Goal: Find specific page/section: Find specific page/section

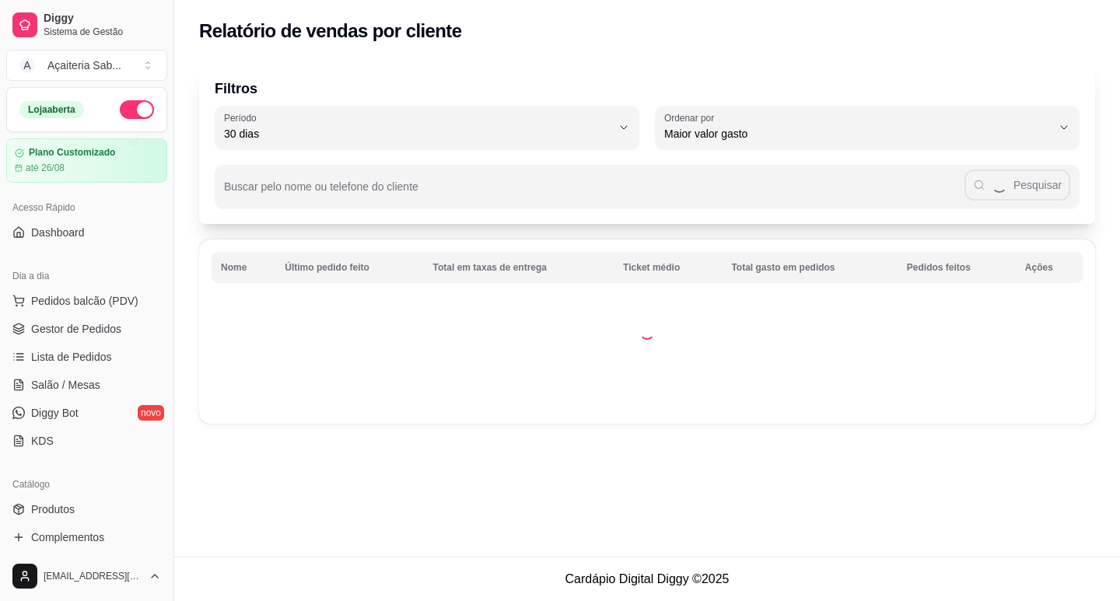
select select "30"
select select "HIGHEST_TOTAL_SPENT_WITH_ORDERS"
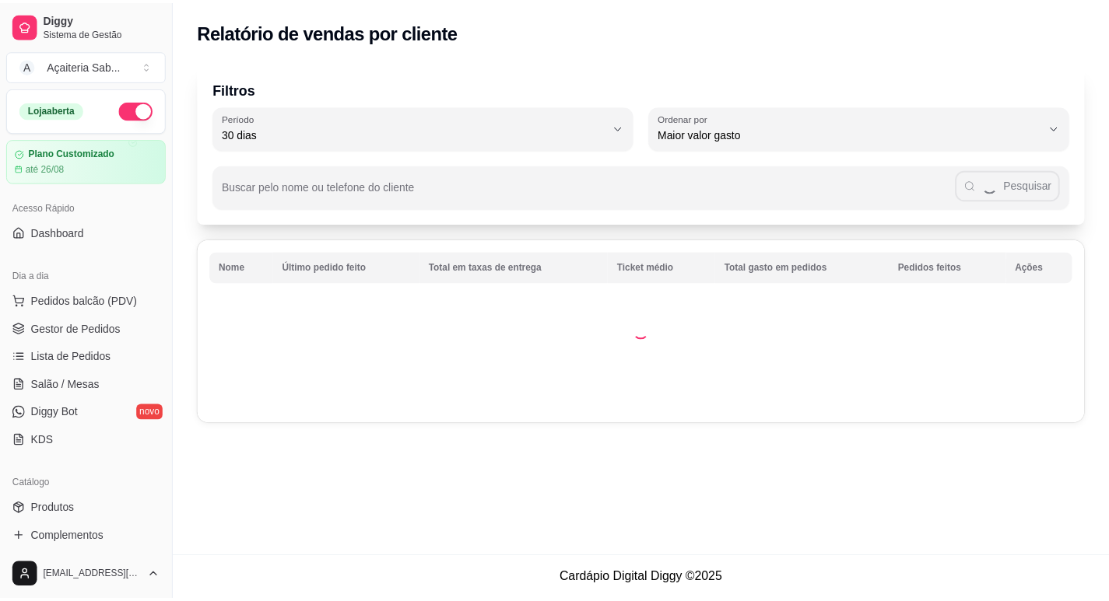
scroll to position [156, 0]
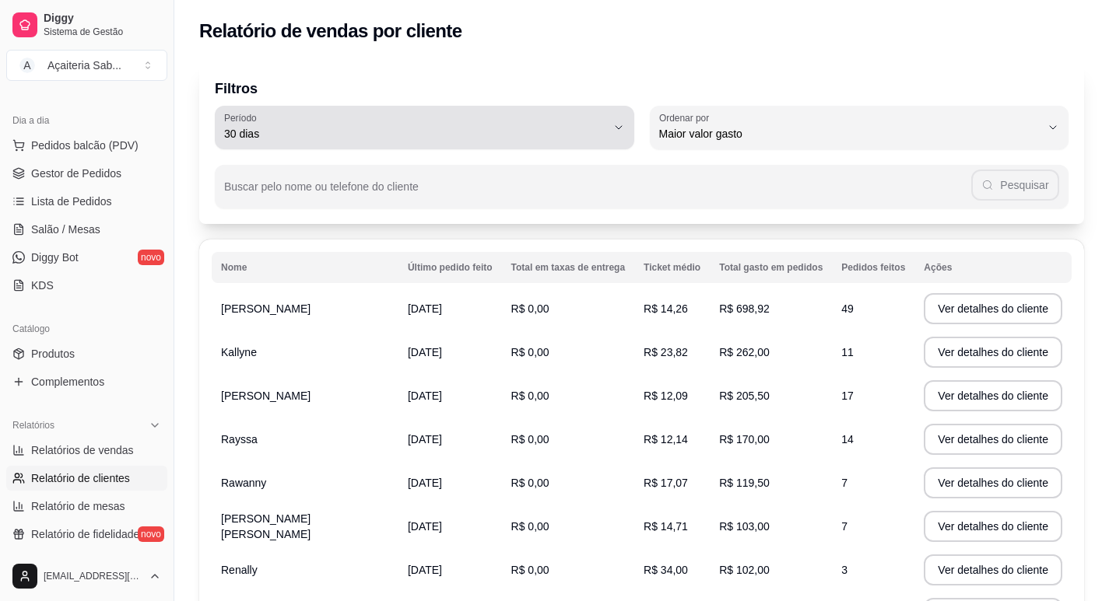
click at [622, 127] on icon "button" at bounding box center [618, 127] width 12 height 12
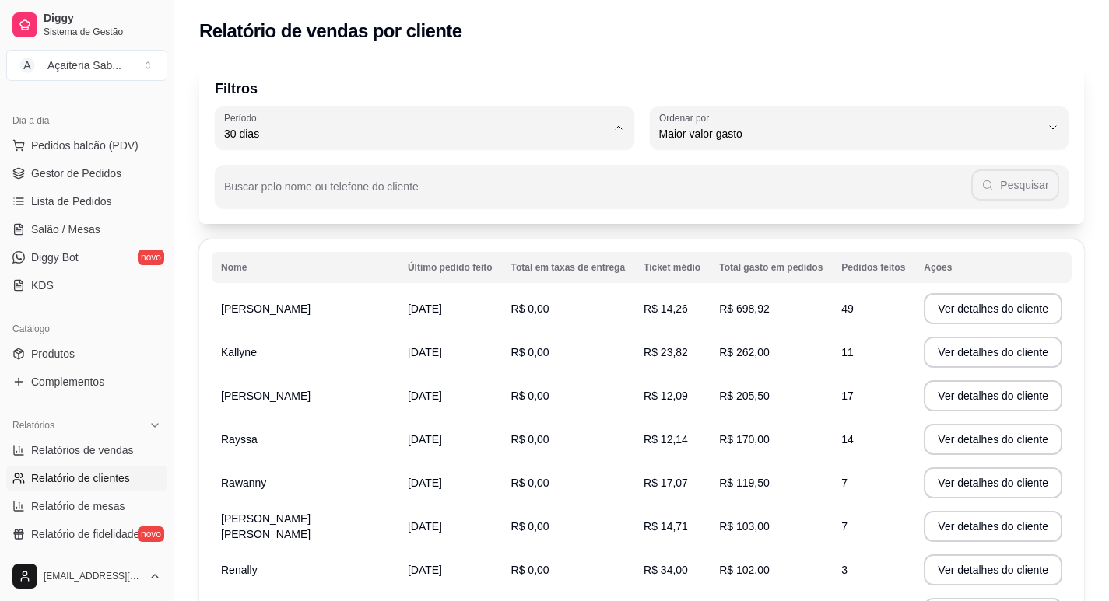
click at [923, 46] on div "Relatório de vendas por cliente" at bounding box center [641, 26] width 934 height 53
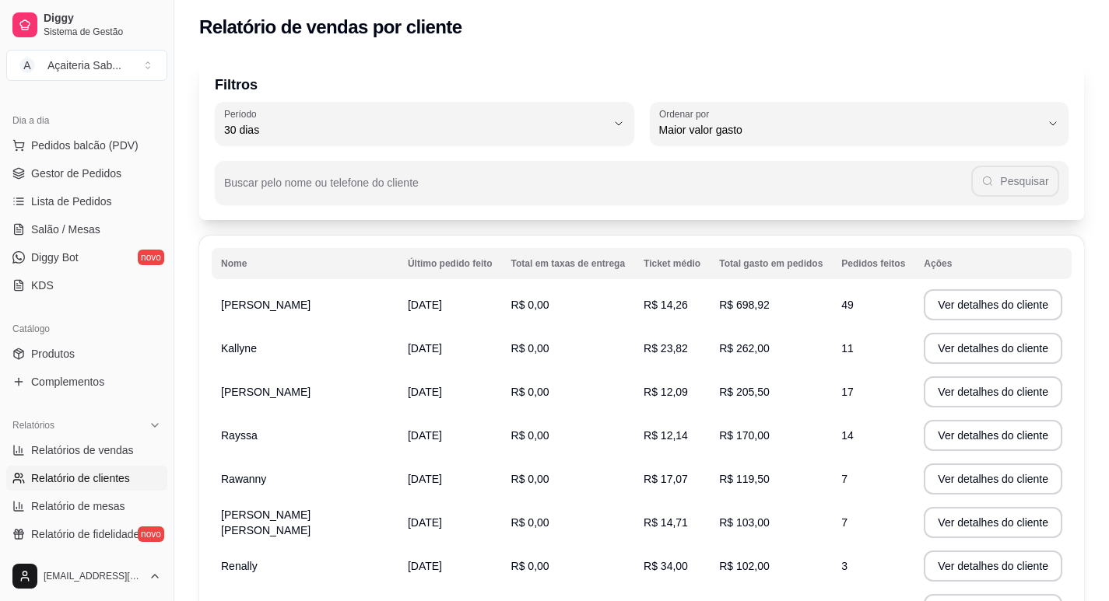
scroll to position [0, 0]
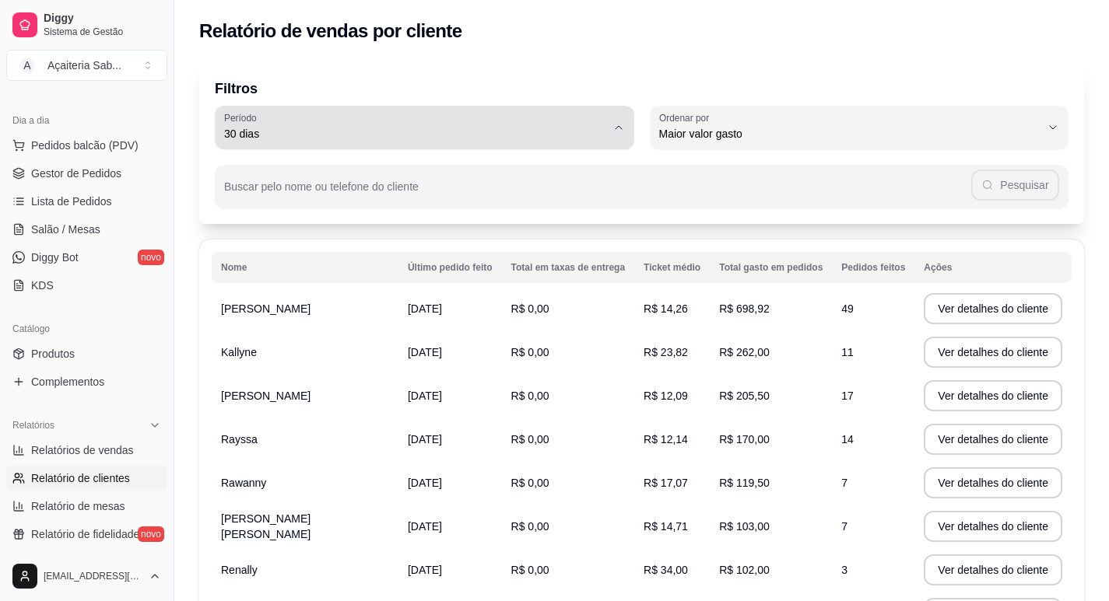
click at [334, 145] on button "Período 30 dias" at bounding box center [424, 128] width 419 height 44
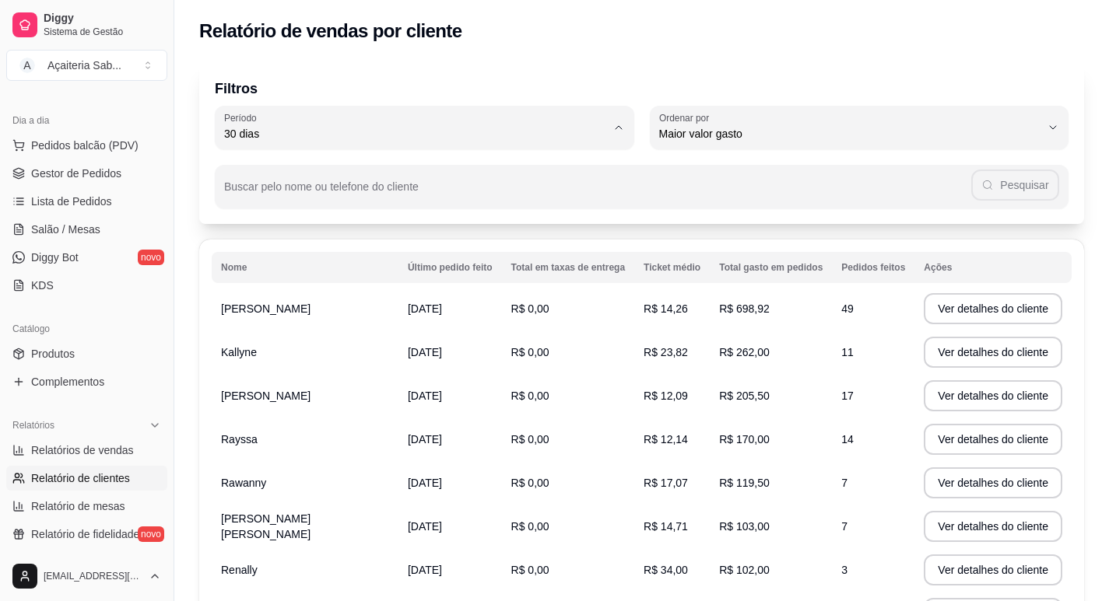
click at [265, 254] on span "15 dias" at bounding box center [416, 247] width 363 height 15
type input "15"
select select "15"
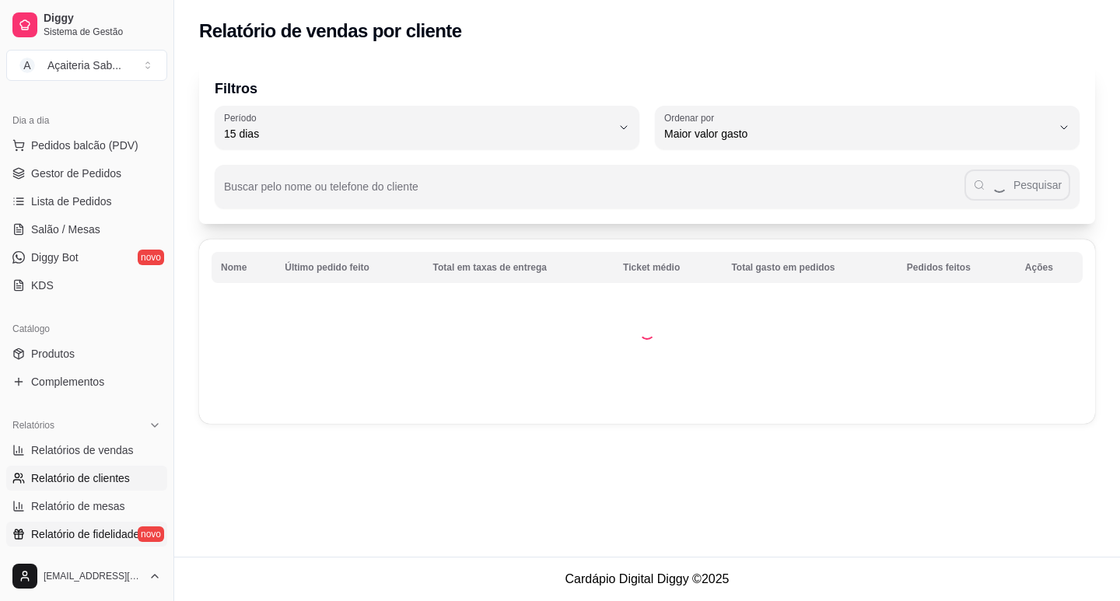
click at [85, 532] on span "Relatório de fidelidade" at bounding box center [85, 535] width 108 height 16
